Goal: Book appointment/travel/reservation

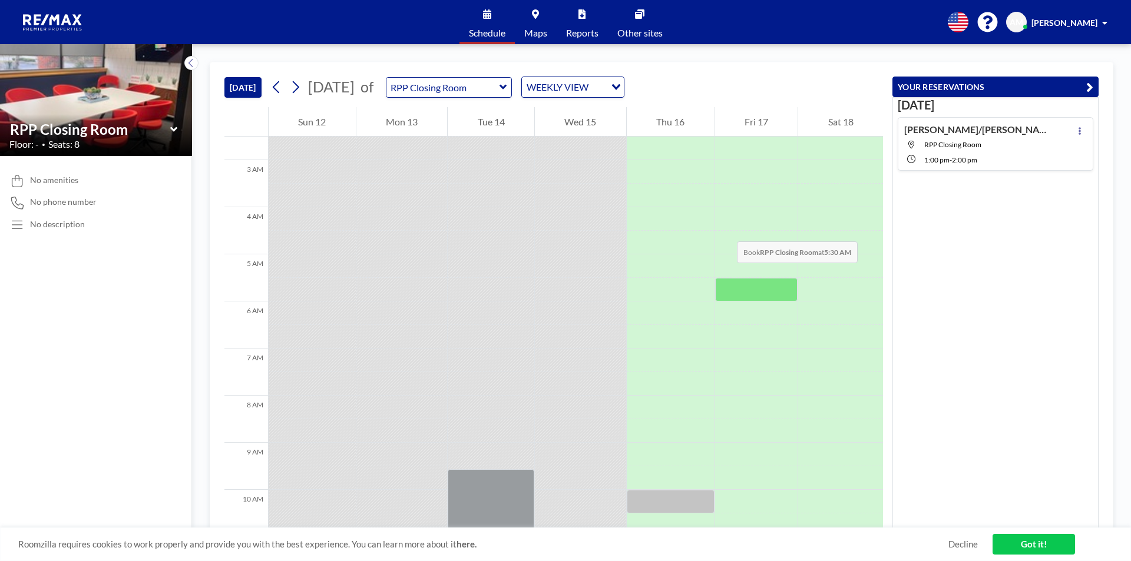
scroll to position [236, 0]
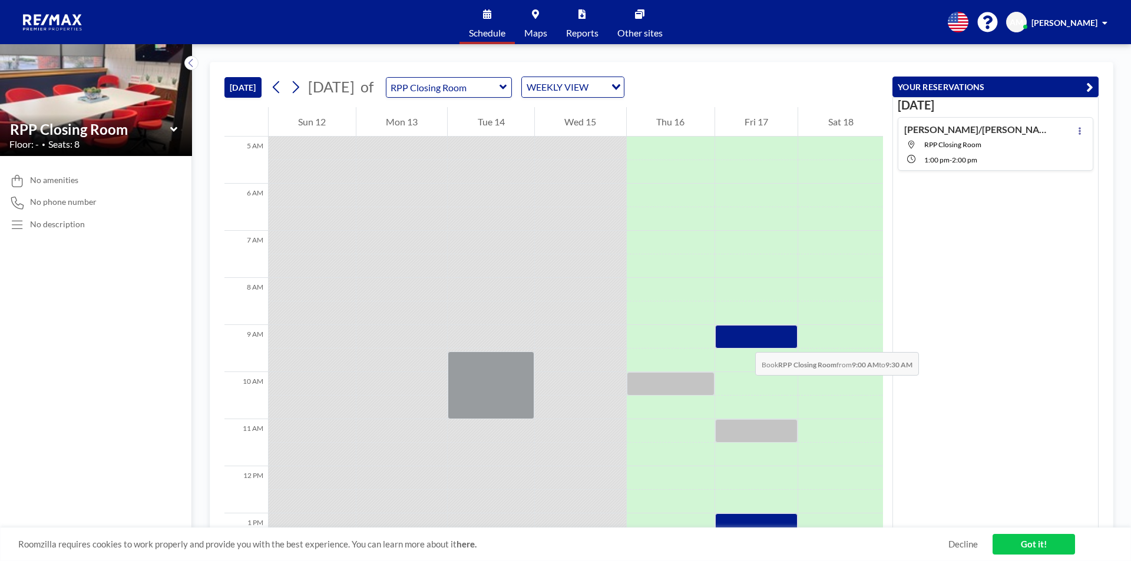
click at [743, 340] on div at bounding box center [756, 337] width 83 height 24
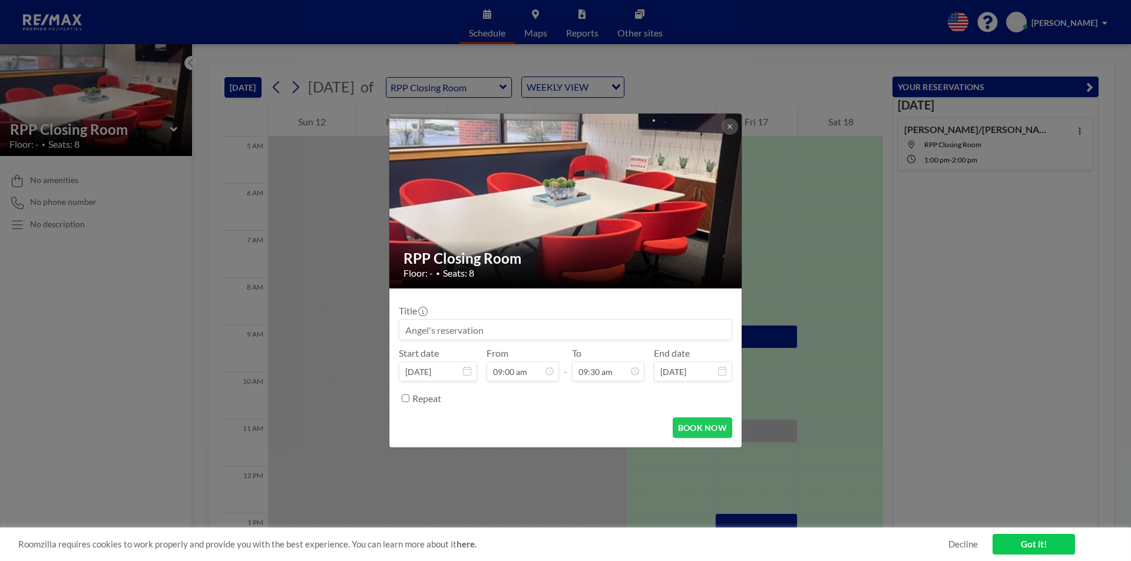
click at [565, 337] on input at bounding box center [565, 330] width 332 height 20
click at [417, 329] on input at bounding box center [565, 330] width 332 height 20
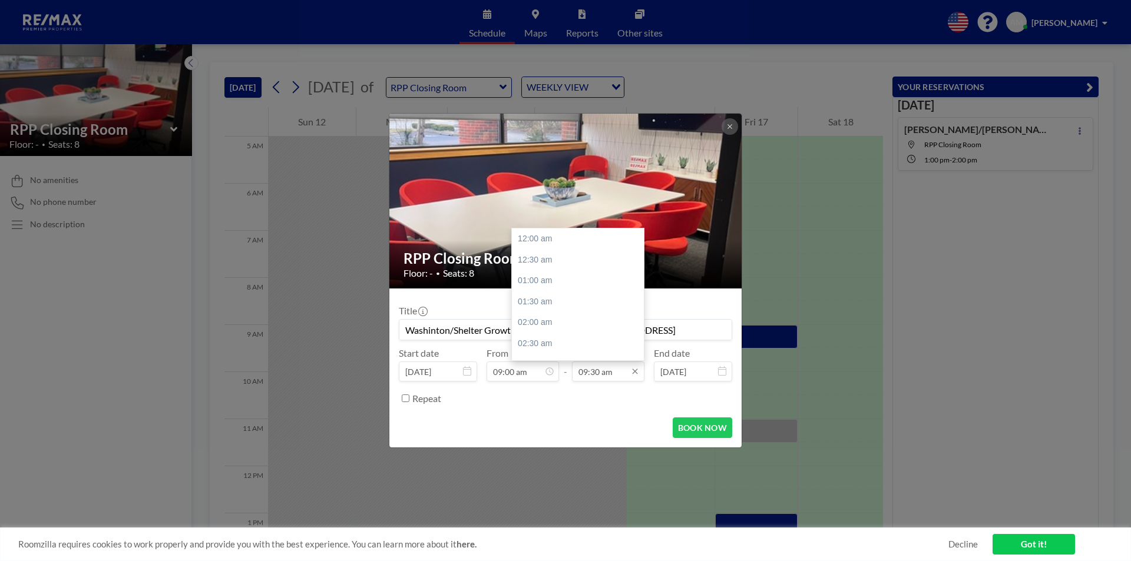
type input "Washinton/Shelter Growth [PERSON_NAME] [STREET_ADDRESS]"
click at [590, 376] on input "09:30 am" at bounding box center [608, 372] width 72 height 20
click at [544, 261] on div "10:00 am" at bounding box center [581, 260] width 138 height 21
type input "10:00 am"
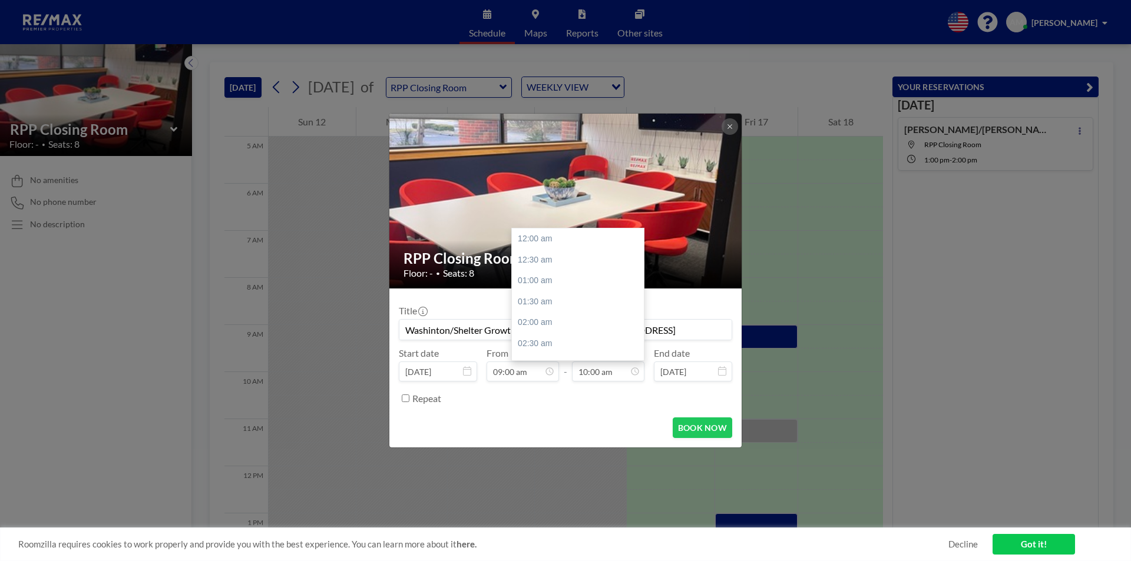
scroll to position [419, 0]
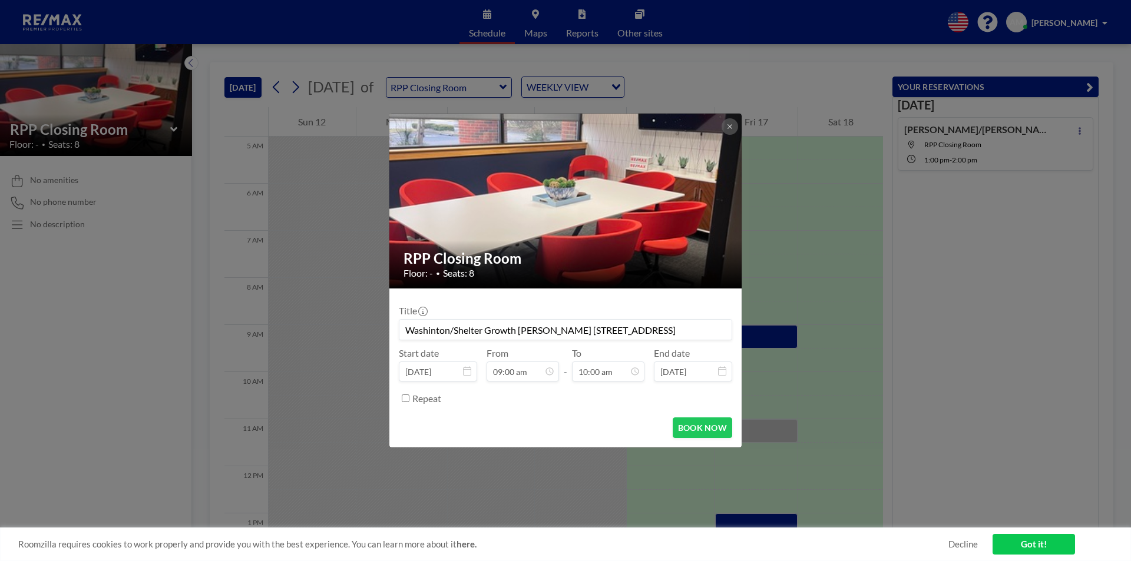
click at [519, 329] on input "Washinton/Shelter Growth [PERSON_NAME] [STREET_ADDRESS]" at bounding box center [565, 330] width 332 height 20
click at [592, 330] on input "Washinton/Shelter Growth ([PERSON_NAME] [STREET_ADDRESS]" at bounding box center [565, 330] width 332 height 20
type input "Washinton/Shelter Growth ([PERSON_NAME]) [STREET_ADDRESS]"
click at [693, 431] on button "BOOK NOW" at bounding box center [702, 428] width 59 height 21
